Goal: Navigation & Orientation: Find specific page/section

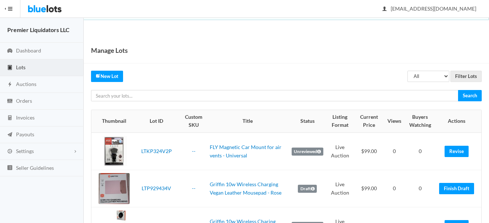
scroll to position [146, 0]
click at [27, 49] on span "Dashboard" at bounding box center [28, 50] width 25 height 6
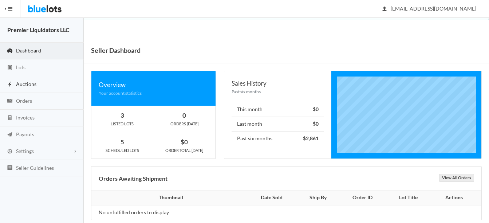
click at [23, 83] on span "Auctions" at bounding box center [26, 84] width 20 height 6
